Goal: Task Accomplishment & Management: Manage account settings

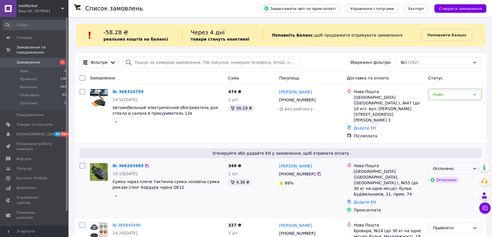
click at [463, 166] on div "Оплачено" at bounding box center [451, 169] width 37 height 6
click at [463, 165] on li "Прийнято" at bounding box center [454, 167] width 53 height 10
click at [126, 164] on link "№ 366265985" at bounding box center [126, 166] width 28 height 5
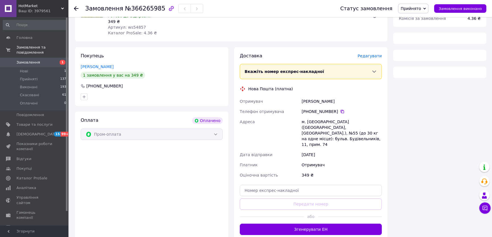
scroll to position [94, 0]
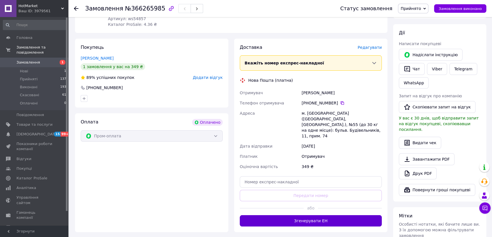
click at [284, 215] on button "Згенерувати ЕН" at bounding box center [311, 220] width 142 height 11
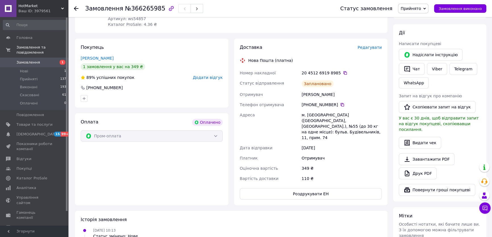
click at [45, 60] on span "Замовлення" at bounding box center [34, 62] width 36 height 5
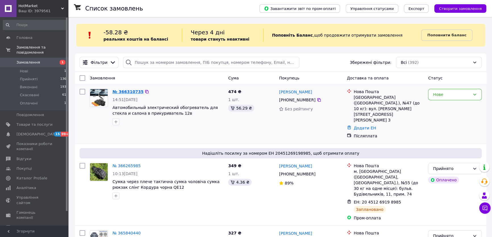
click at [133, 91] on link "№ 366310735" at bounding box center [127, 91] width 31 height 5
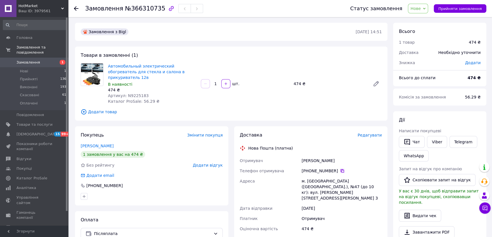
click at [340, 169] on icon at bounding box center [341, 170] width 3 height 3
drag, startPoint x: 315, startPoint y: 154, endPoint x: 299, endPoint y: 155, distance: 15.7
click at [299, 156] on div "Отримувач [PERSON_NAME] Телефон отримувача [PHONE_NUMBER]   Адреса м. [GEOGRAPH…" at bounding box center [310, 210] width 144 height 109
copy div "Отримувач [PERSON_NAME]"
drag, startPoint x: 333, startPoint y: 154, endPoint x: 317, endPoint y: 155, distance: 16.5
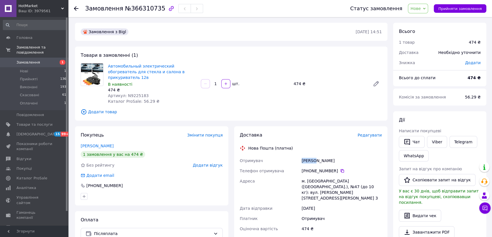
click at [317, 156] on div "[PERSON_NAME]" at bounding box center [341, 161] width 82 height 10
copy div "[PERSON_NAME]"
drag, startPoint x: 315, startPoint y: 173, endPoint x: 307, endPoint y: 173, distance: 7.9
click at [307, 176] on div "м. [GEOGRAPHIC_DATA] ([GEOGRAPHIC_DATA].), №47 (до 10 кг): вул. [PERSON_NAME][S…" at bounding box center [341, 189] width 82 height 27
copy div "[GEOGRAPHIC_DATA]"
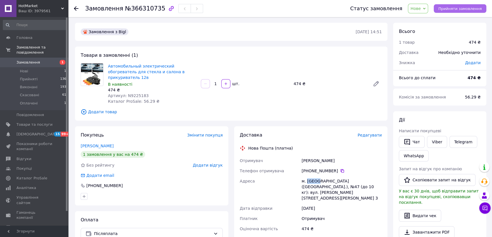
click at [448, 8] on span "Прийняти замовлення" at bounding box center [459, 9] width 43 height 4
click at [51, 60] on span "Замовлення" at bounding box center [34, 62] width 36 height 5
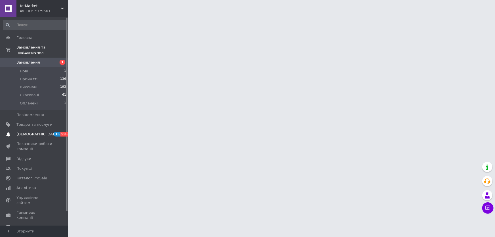
click at [45, 132] on span "[DEMOGRAPHIC_DATA]" at bounding box center [34, 134] width 36 height 5
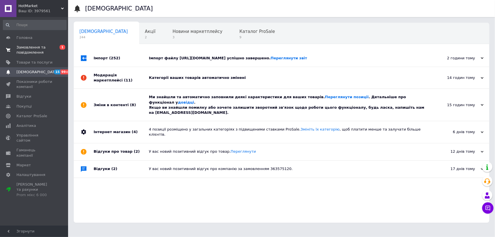
click at [51, 50] on span "Замовлення та повідомлення" at bounding box center [34, 50] width 36 height 10
